Goal: Task Accomplishment & Management: Use online tool/utility

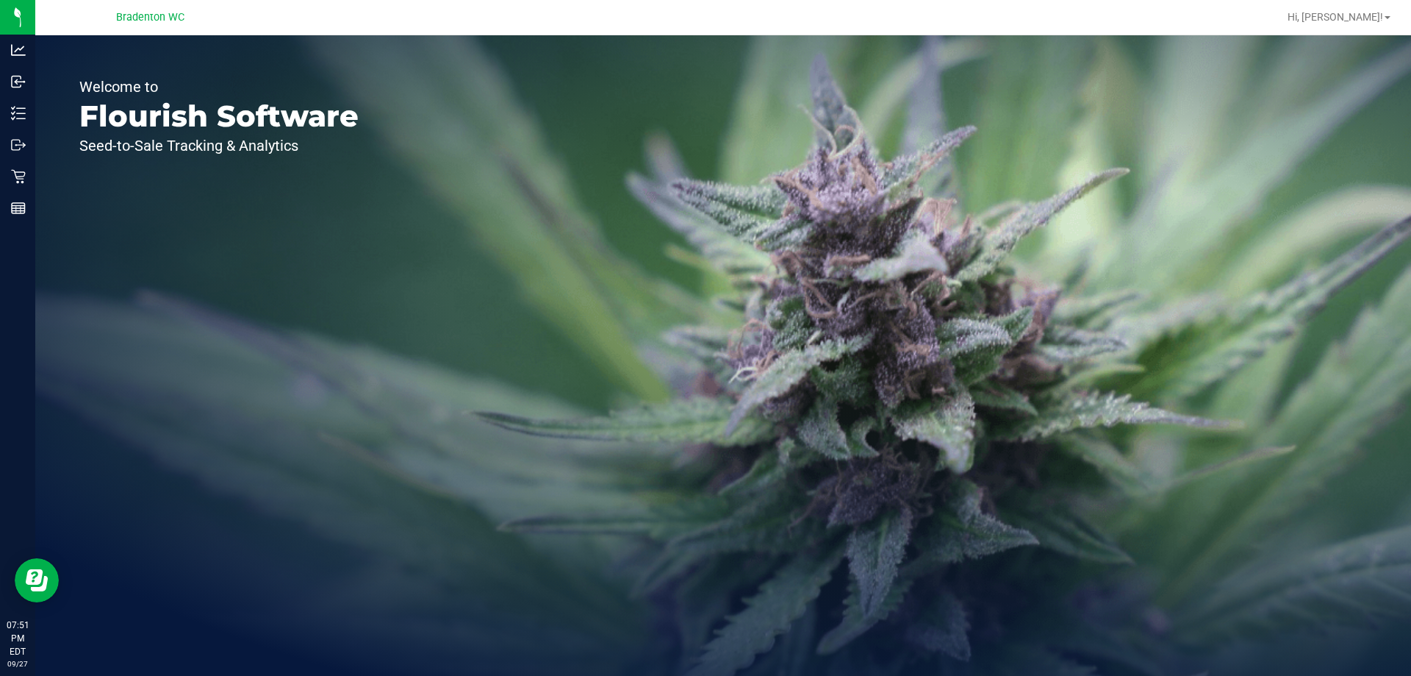
click at [13, 107] on icon at bounding box center [18, 113] width 15 height 15
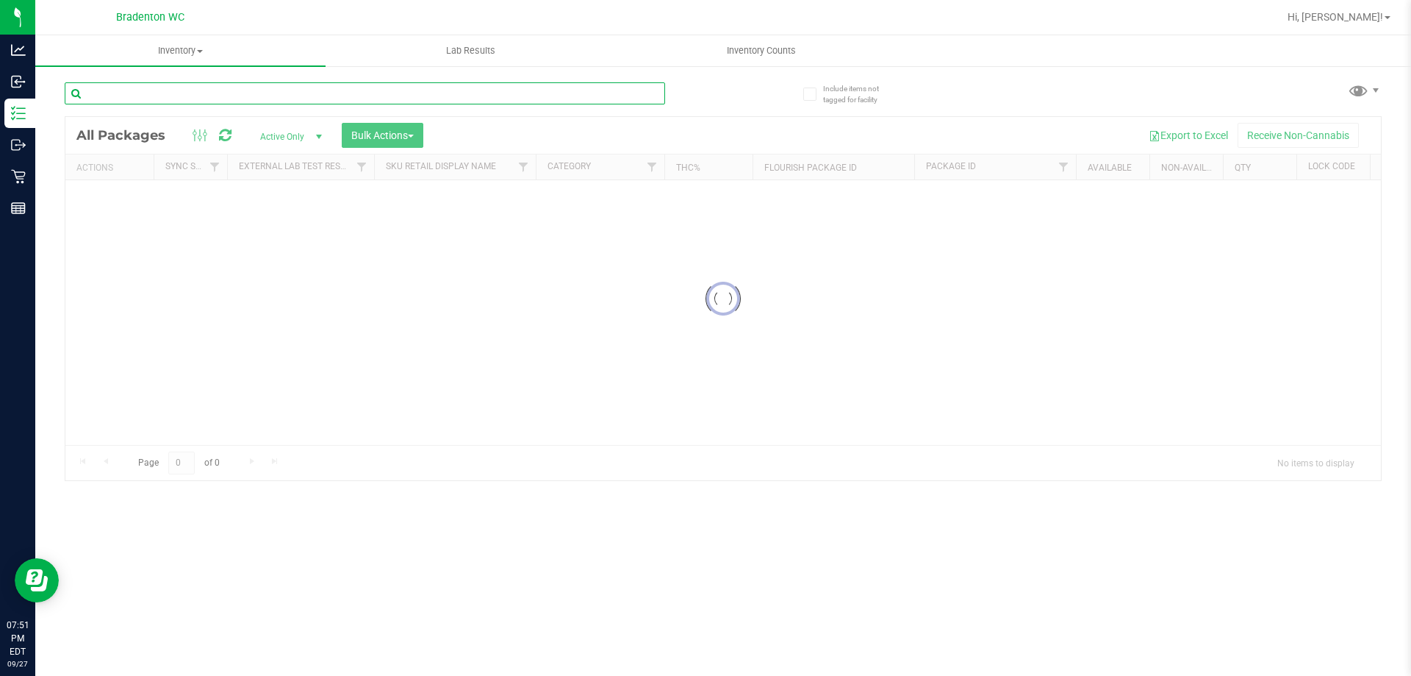
click at [403, 93] on input "text" at bounding box center [365, 93] width 601 height 22
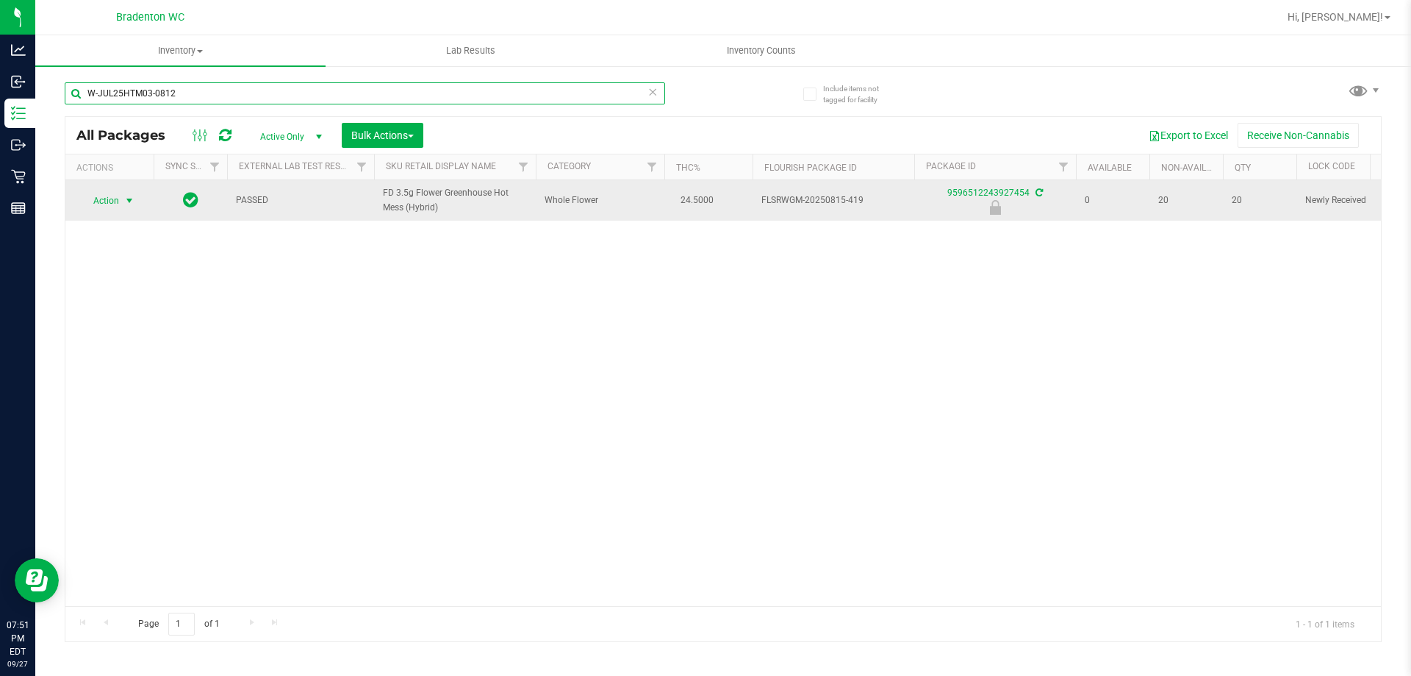
type input "W-JUL25HTM03-0812"
click at [110, 207] on span "Action" at bounding box center [100, 200] width 40 height 21
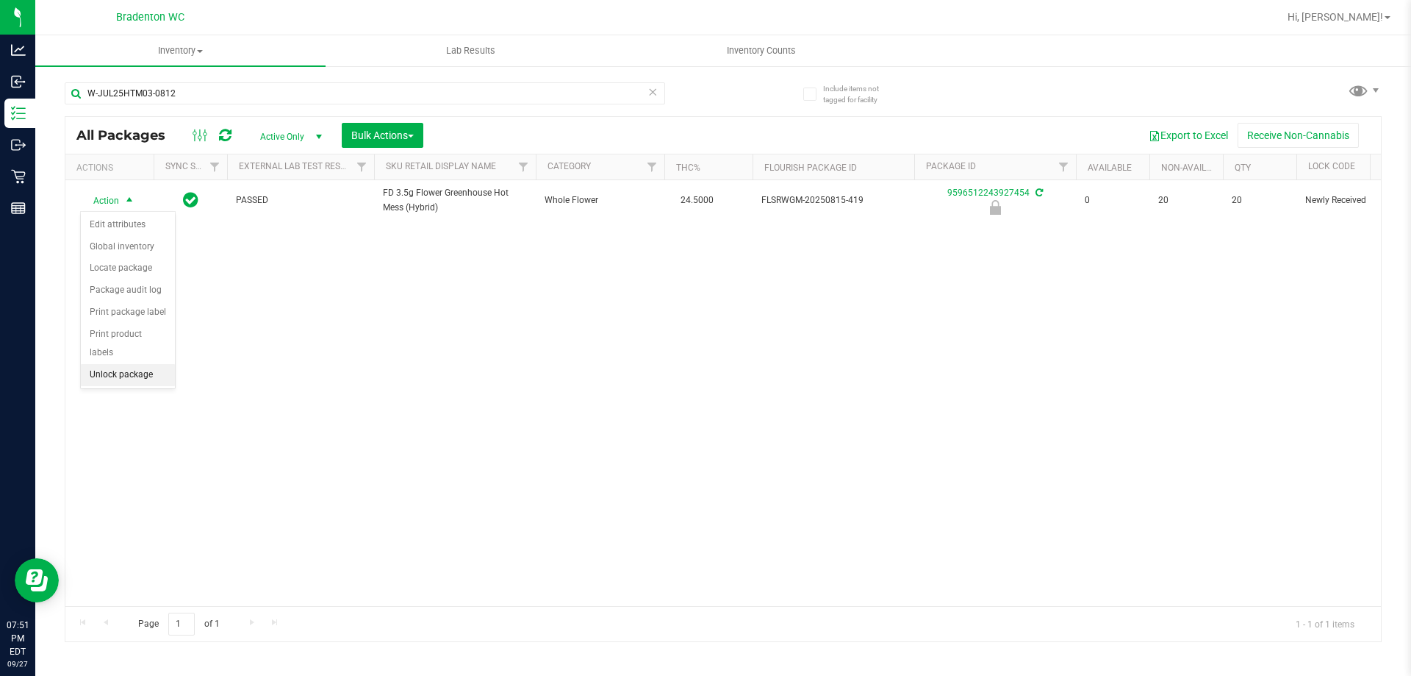
click at [110, 364] on li "Unlock package" at bounding box center [128, 375] width 94 height 22
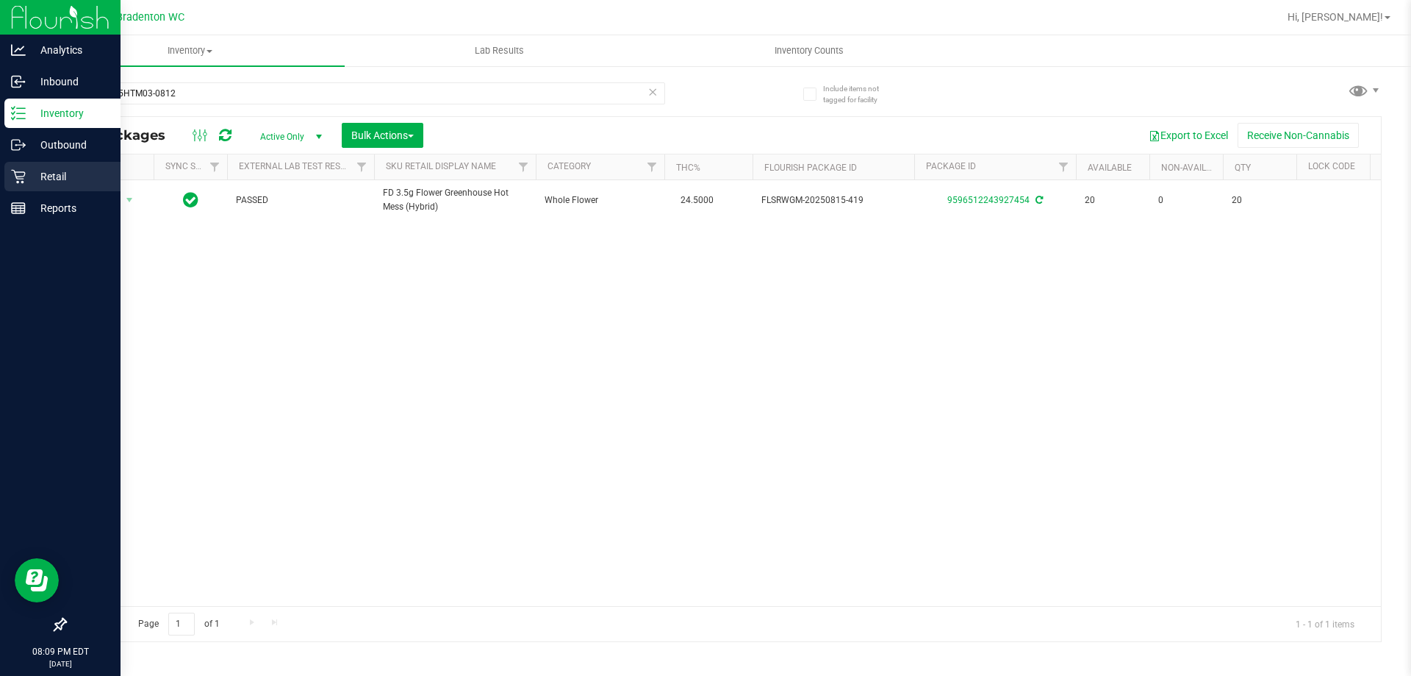
click at [52, 186] on div "Retail" at bounding box center [62, 176] width 116 height 29
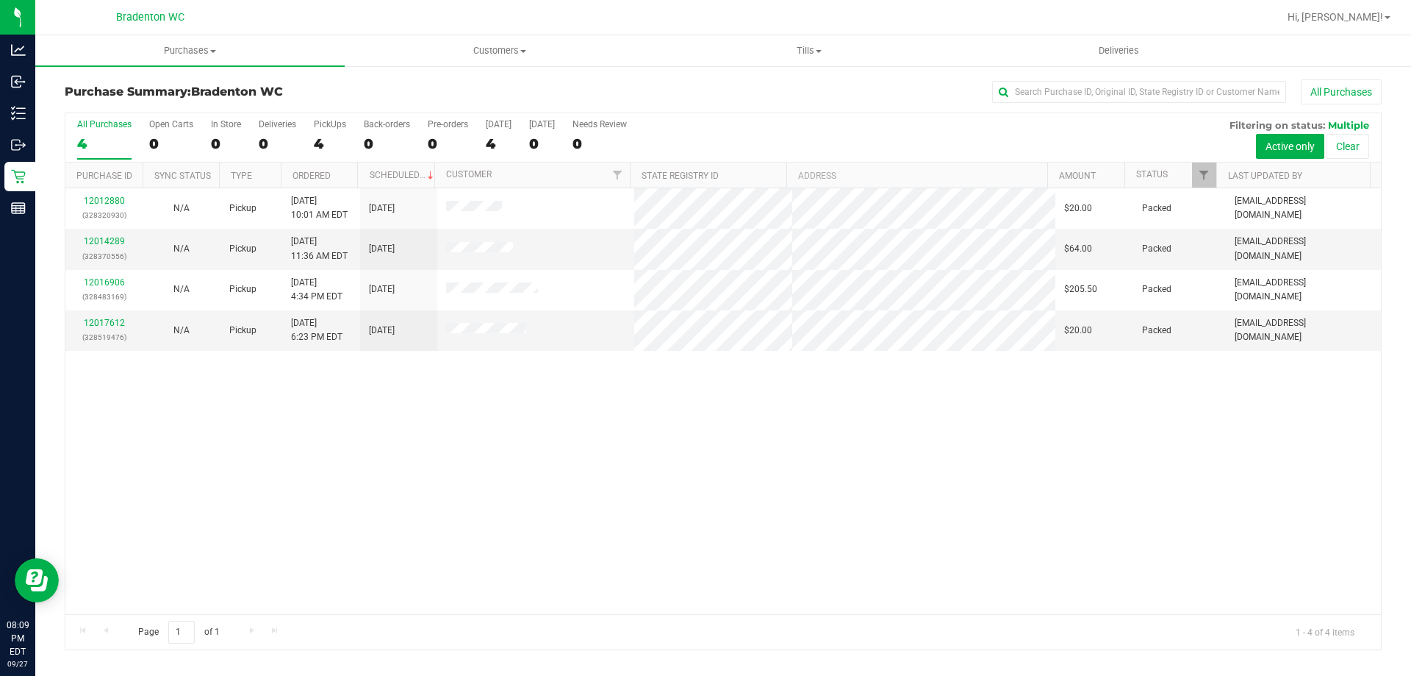
click at [788, 118] on div "All Purchases 4 Open Carts 0 In Store 0 Deliveries 0 PickUps 4 Back-orders 0 Pr…" at bounding box center [723, 119] width 1316 height 12
click at [697, 82] on div "All Purchases" at bounding box center [943, 91] width 878 height 25
click at [812, 51] on span "Tills" at bounding box center [809, 50] width 308 height 13
click at [712, 88] on span "Manage tills" at bounding box center [703, 88] width 99 height 12
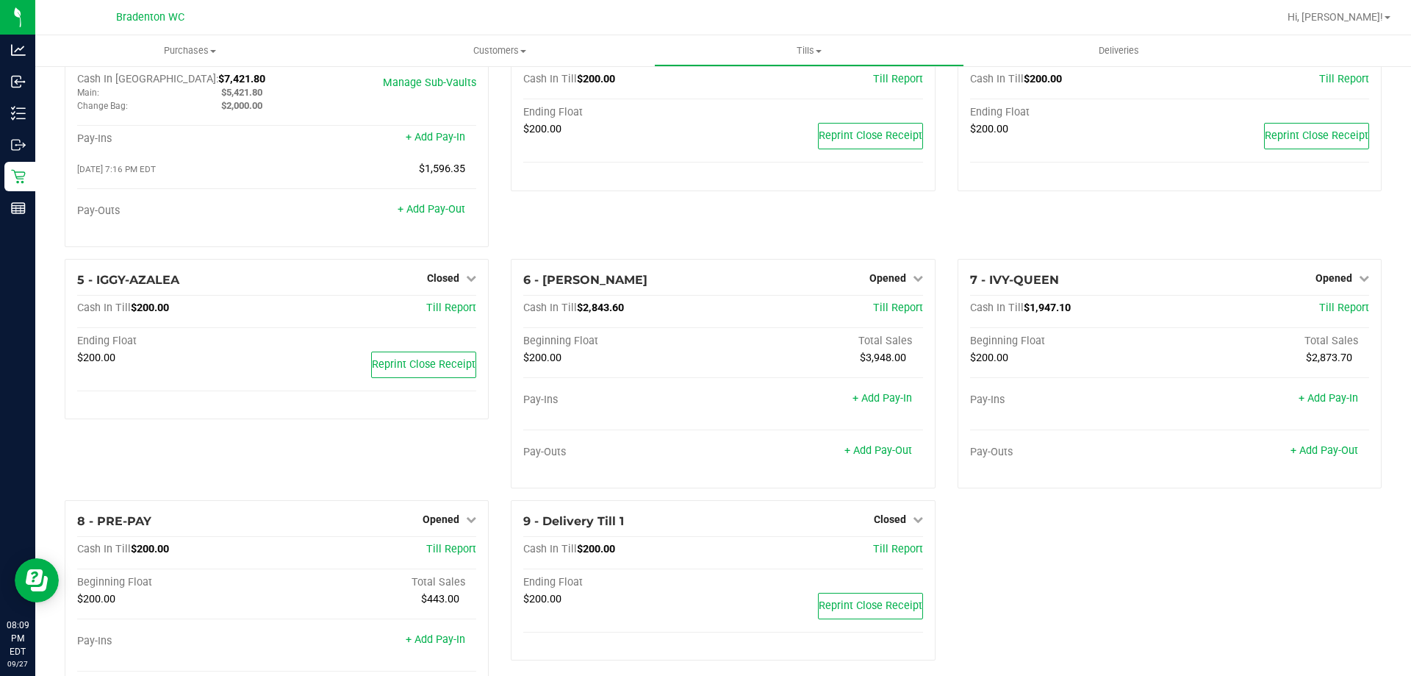
scroll to position [74, 0]
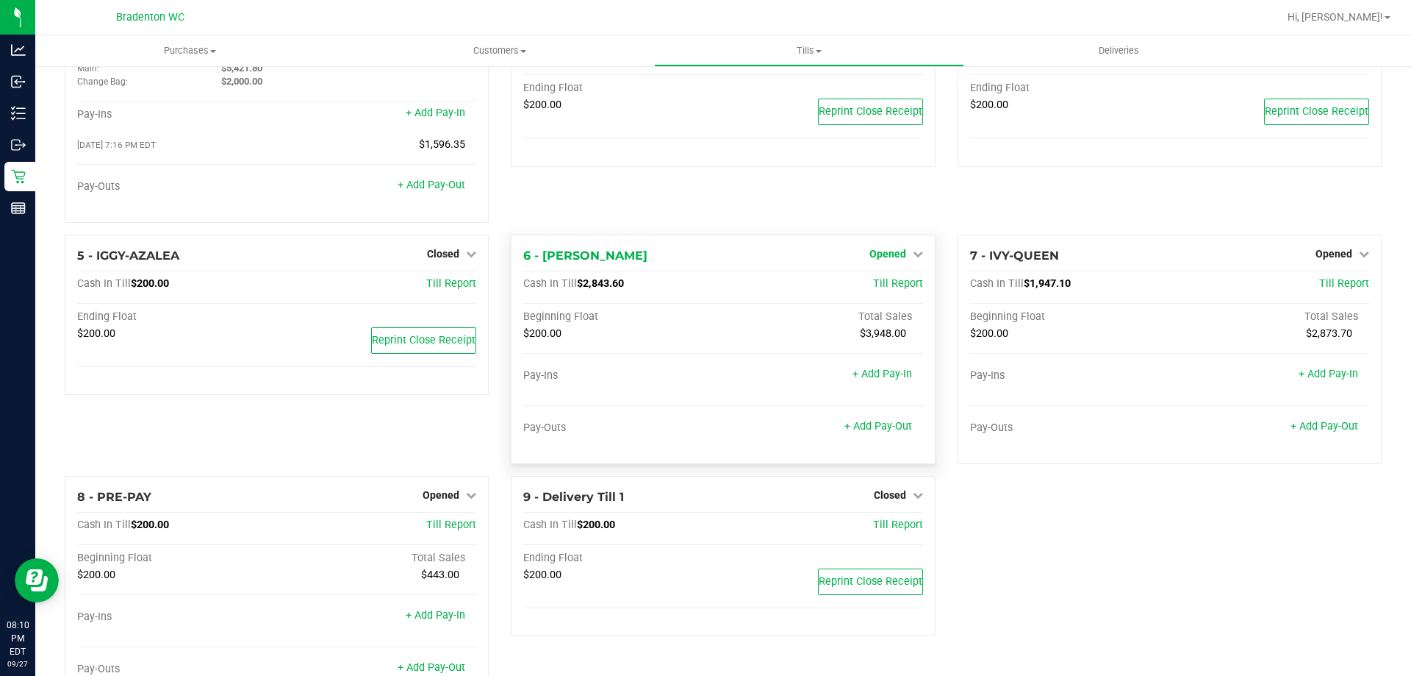
click at [888, 259] on span "Opened" at bounding box center [888, 254] width 37 height 12
click at [897, 227] on div "3 - [PERSON_NAME] Closed Open Till Cash In Till $200.00 Till Report Ending Floa…" at bounding box center [723, 120] width 446 height 229
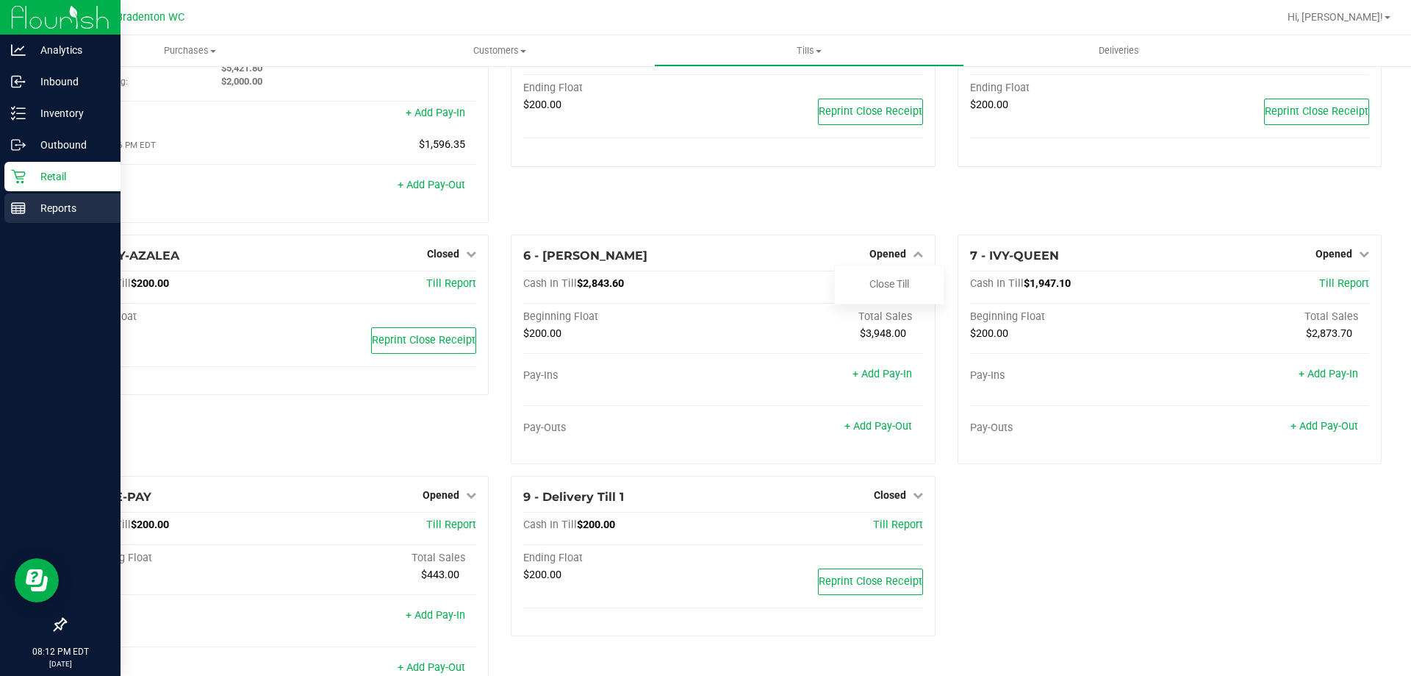
click at [13, 220] on div "Reports" at bounding box center [62, 207] width 116 height 29
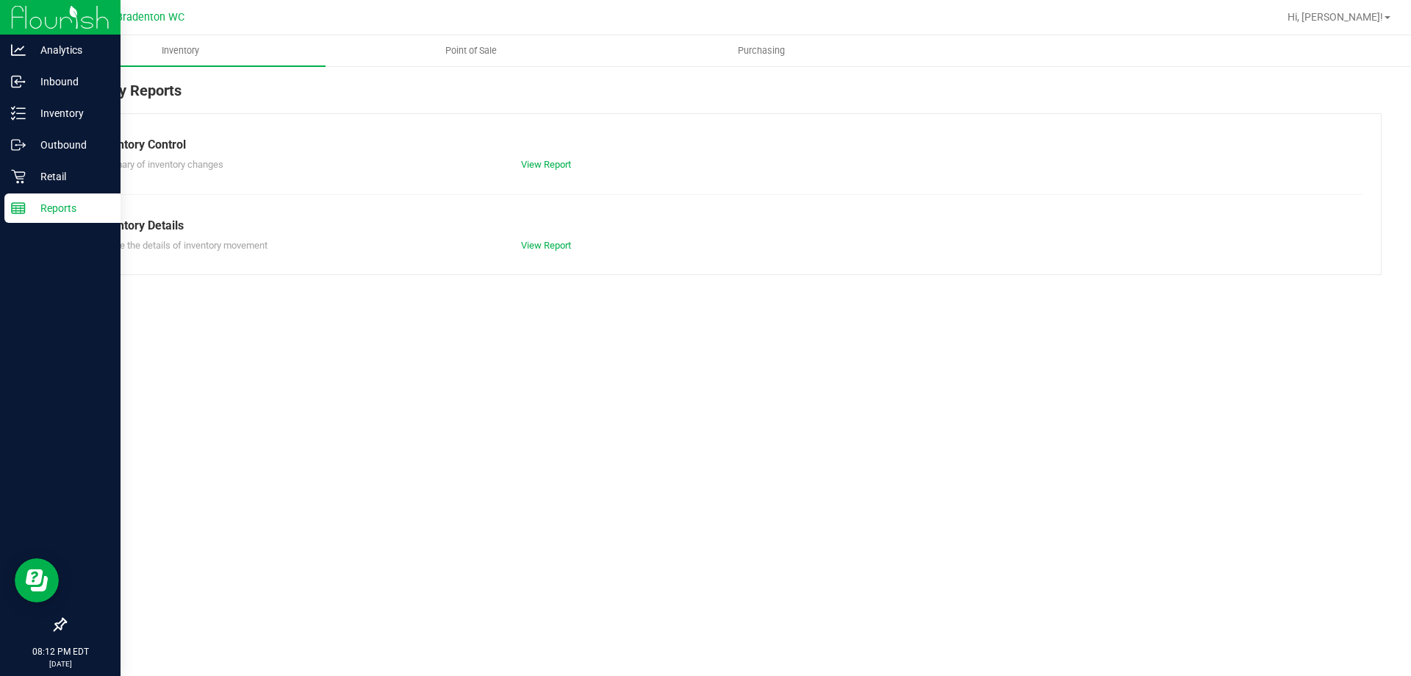
click at [477, 45] on span "Point of Sale" at bounding box center [471, 50] width 91 height 13
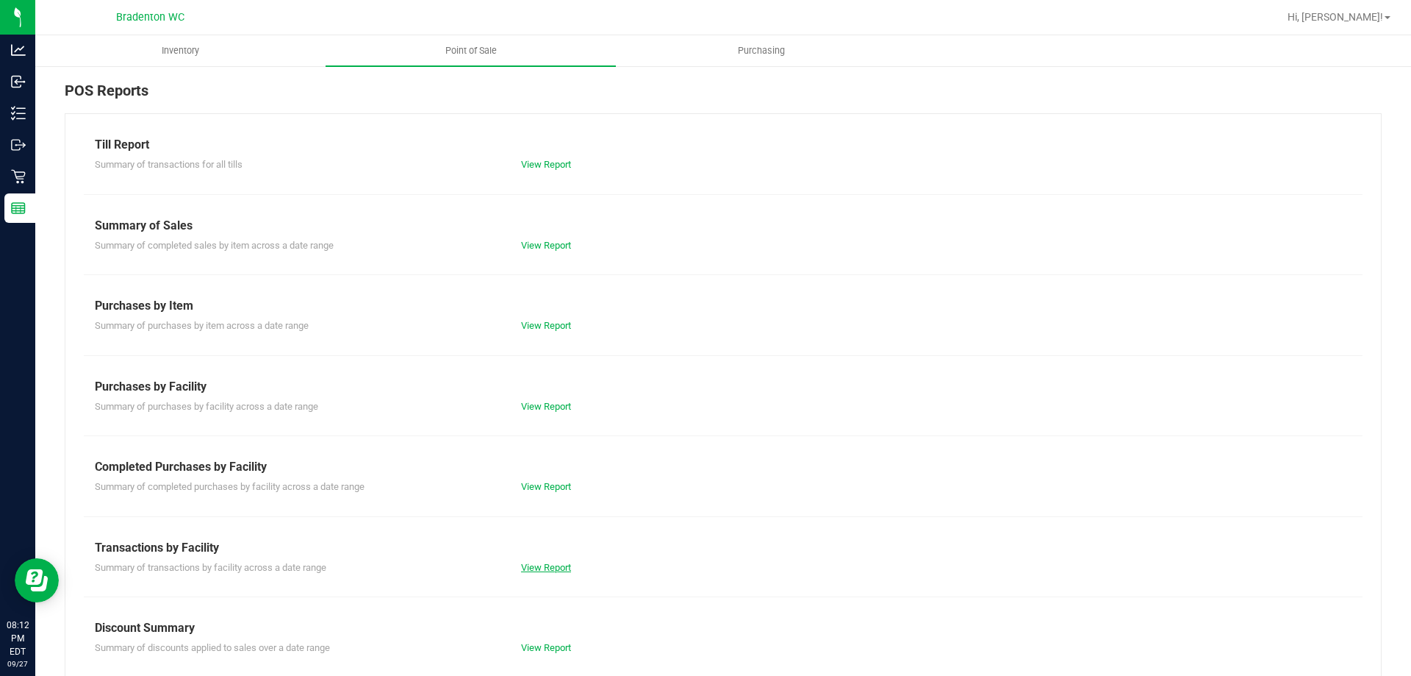
click at [548, 567] on link "View Report" at bounding box center [546, 567] width 50 height 11
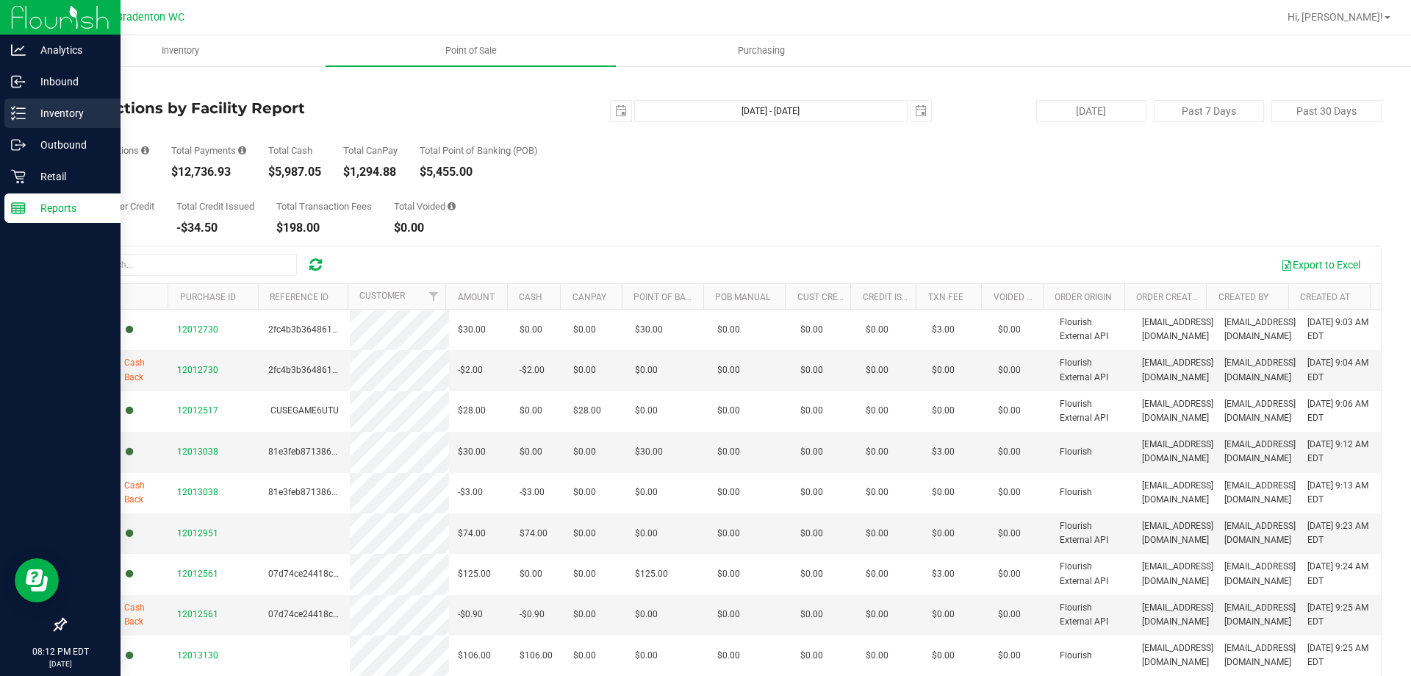
click at [21, 118] on line at bounding box center [21, 118] width 8 height 0
